Goal: Information Seeking & Learning: Check status

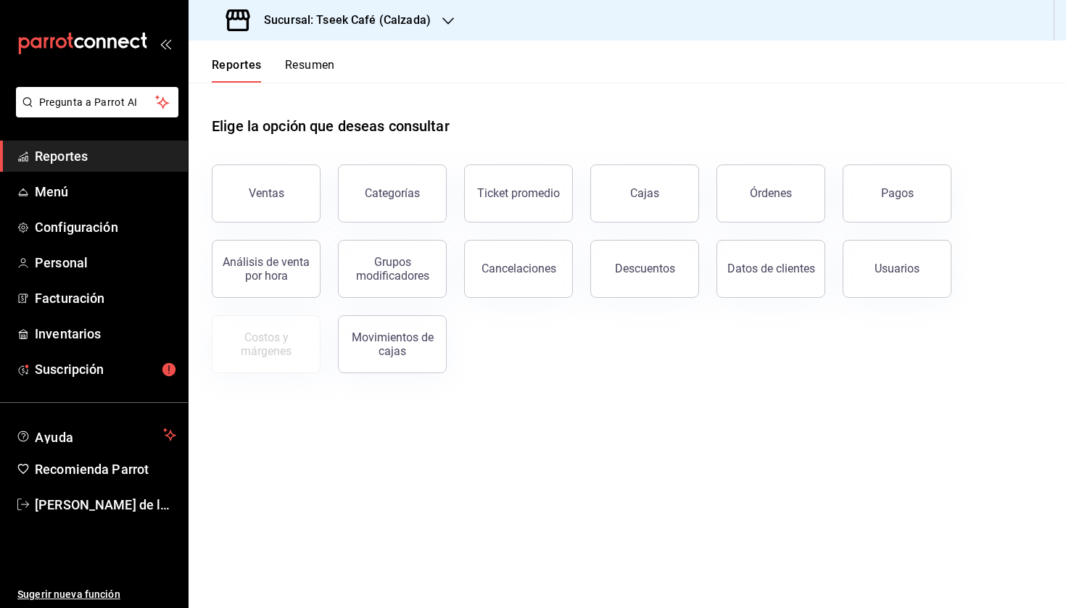
click at [290, 162] on div "Ventas" at bounding box center [257, 184] width 126 height 75
click at [290, 187] on button "Ventas" at bounding box center [266, 194] width 109 height 58
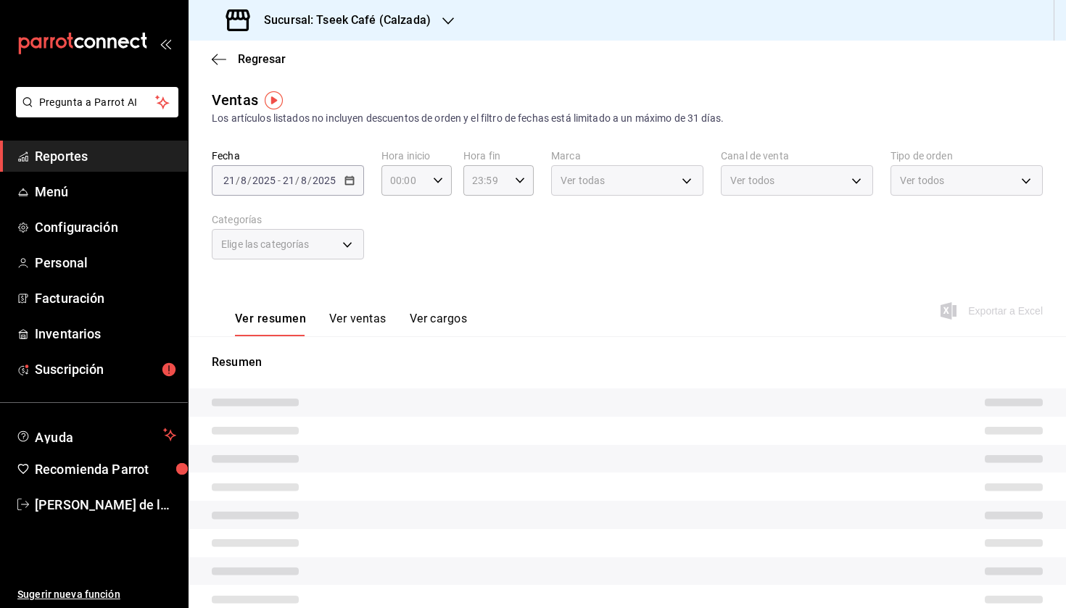
click at [385, 17] on h3 "Sucursal: Tseek Café (Calzada)" at bounding box center [341, 20] width 178 height 17
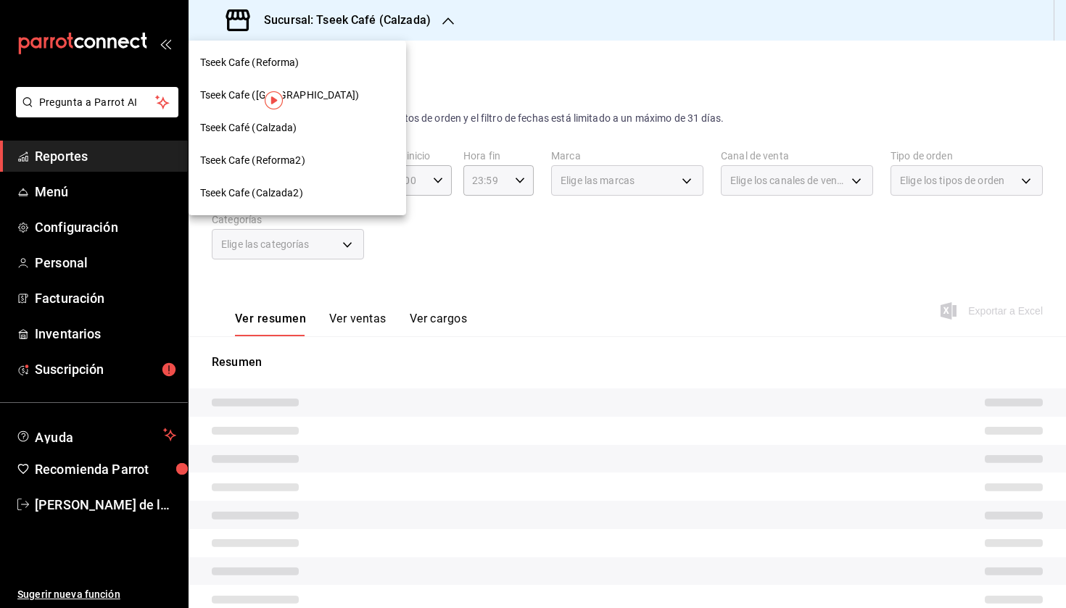
click at [452, 262] on div at bounding box center [533, 304] width 1066 height 608
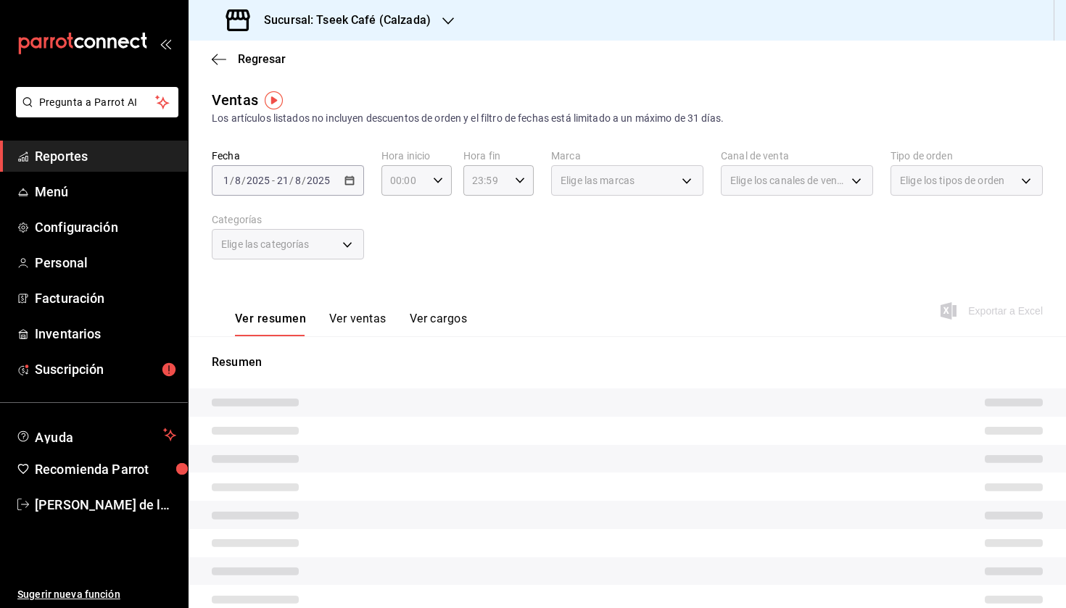
click at [291, 239] on span "Elige las categorías" at bounding box center [265, 244] width 88 height 15
click at [331, 255] on div "Elige las categorías" at bounding box center [288, 244] width 152 height 30
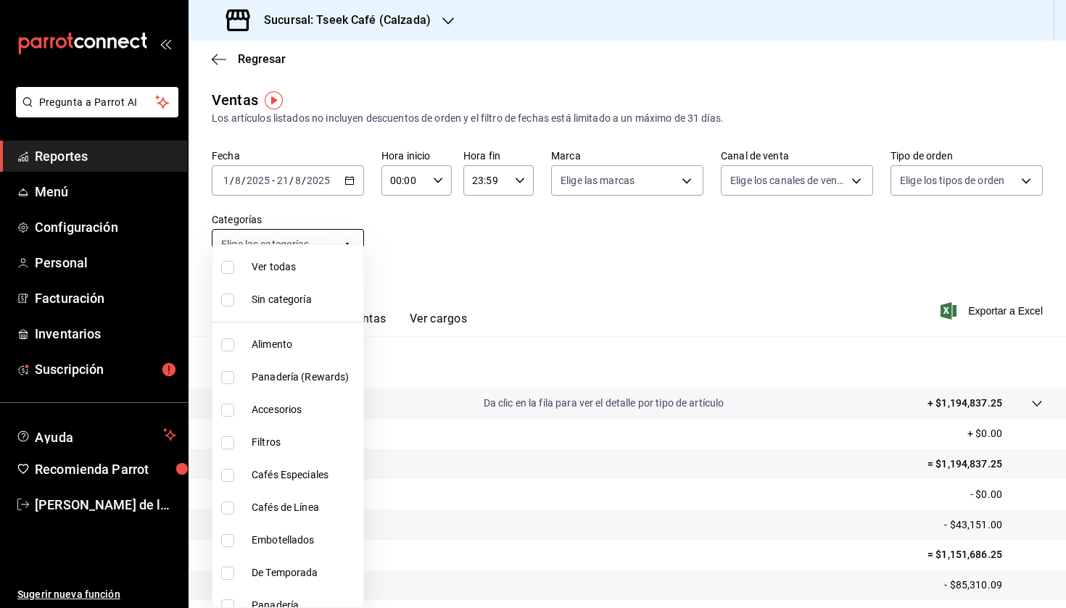
click at [318, 244] on body "Pregunta a Parrot AI Reportes Menú Configuración Personal Facturación Inventari…" at bounding box center [533, 304] width 1066 height 608
click at [284, 406] on span "Accesorios" at bounding box center [305, 409] width 106 height 15
type input "8e562b8b-16b1-4a0e-941c-4e63c6d36734"
checkbox input "true"
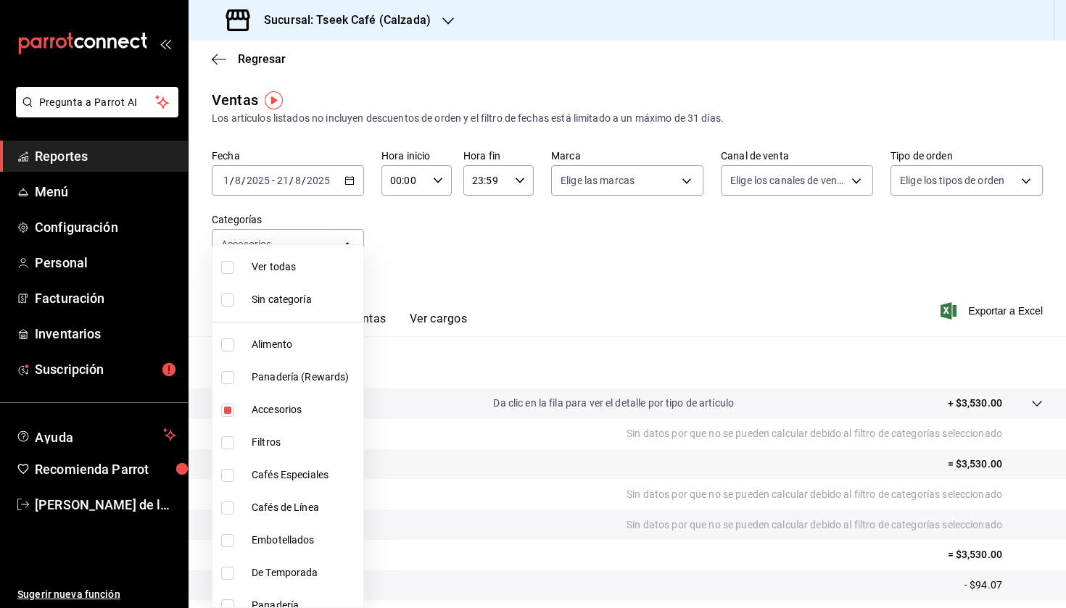
click at [369, 22] on div at bounding box center [533, 304] width 1066 height 608
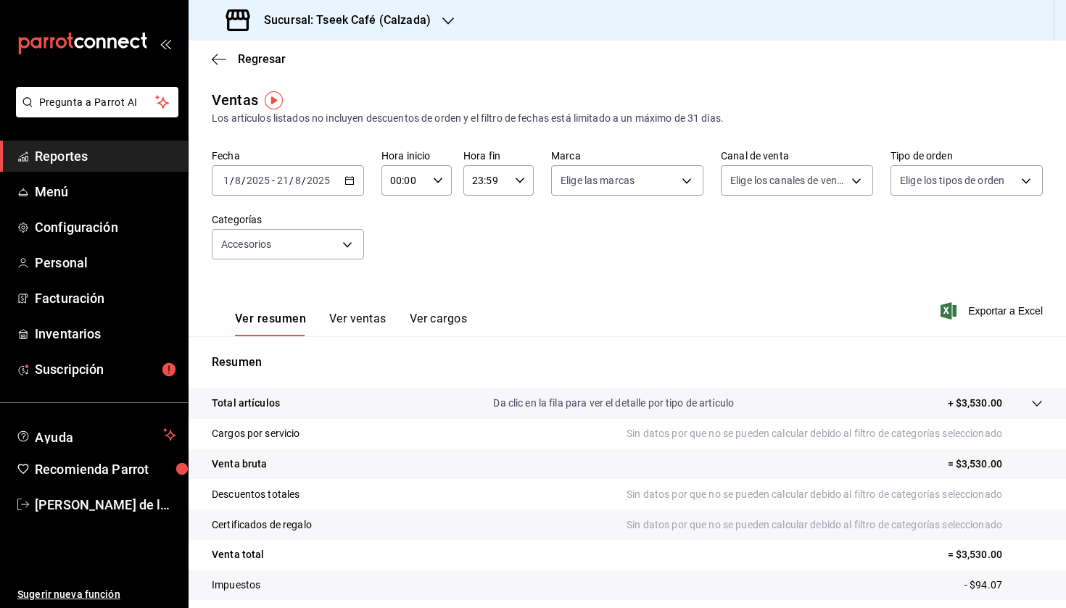
click at [341, 22] on h3 "Sucursal: Tseek Café (Calzada)" at bounding box center [341, 20] width 178 height 17
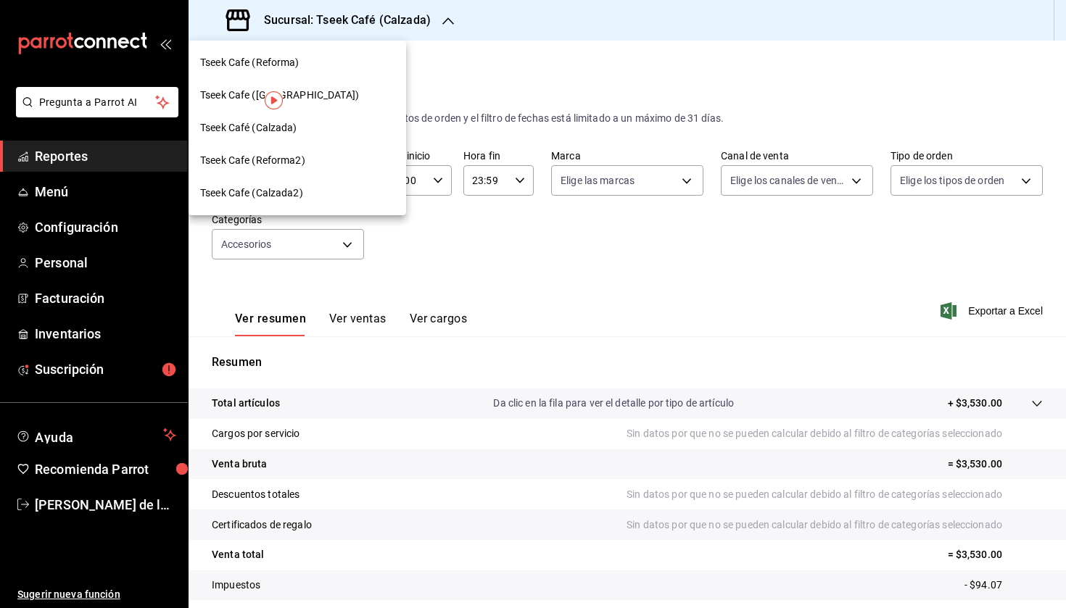
click at [294, 74] on div "Tseek Cafe (Reforma)" at bounding box center [298, 62] width 218 height 33
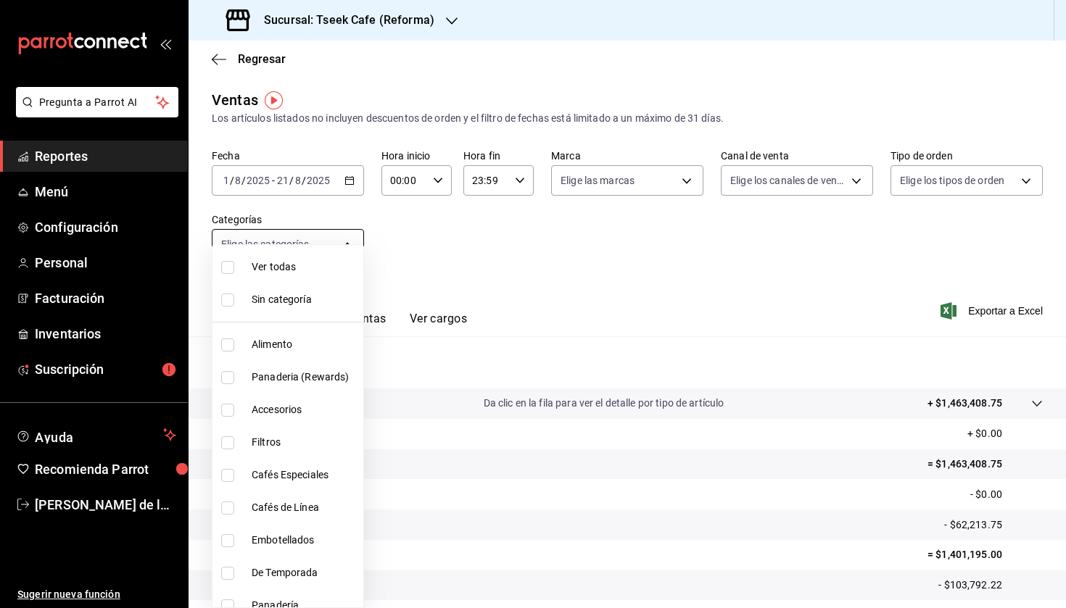
click at [279, 243] on body "Pregunta a Parrot AI Reportes Menú Configuración Personal Facturación Inventari…" at bounding box center [533, 304] width 1066 height 608
click at [240, 402] on li "Accesorios" at bounding box center [287, 410] width 151 height 33
type input "d87802f8-7354-4b21-91ec-b27f5177ced4"
checkbox input "true"
